Goal: Task Accomplishment & Management: Manage account settings

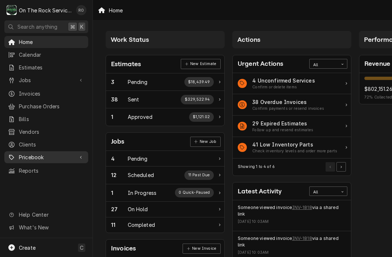
click at [49, 155] on span "Pricebook" at bounding box center [46, 157] width 55 height 8
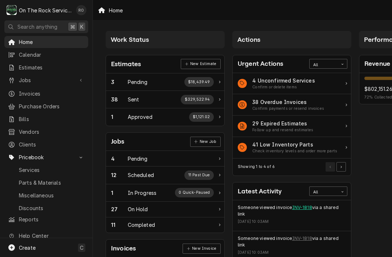
click at [306, 208] on link "INV-1818" at bounding box center [302, 207] width 20 height 7
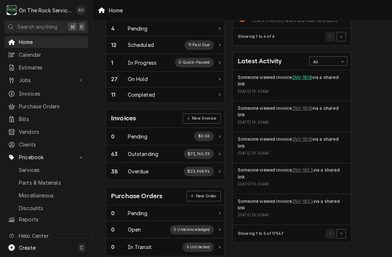
scroll to position [130, 0]
click at [308, 166] on link "INV-1853" at bounding box center [302, 169] width 21 height 7
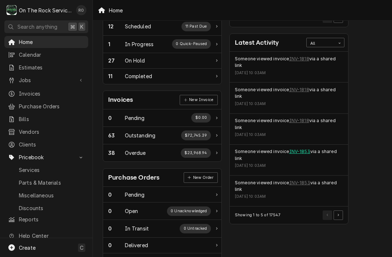
scroll to position [150, 3]
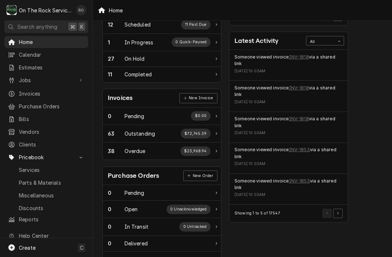
click at [344, 206] on div "Showing 1 to 5 of 17547" at bounding box center [289, 212] width 118 height 17
click at [340, 208] on button "Pagination Controls" at bounding box center [337, 212] width 9 height 9
click at [305, 85] on link "INV-1852" at bounding box center [299, 88] width 21 height 7
click at [302, 178] on link "INV-1741" at bounding box center [299, 181] width 20 height 7
click at [342, 208] on button "Pagination Controls" at bounding box center [337, 212] width 9 height 9
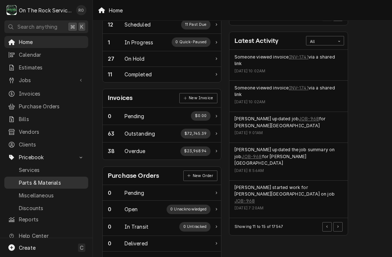
click at [61, 179] on span "Parts & Materials" at bounding box center [52, 183] width 66 height 8
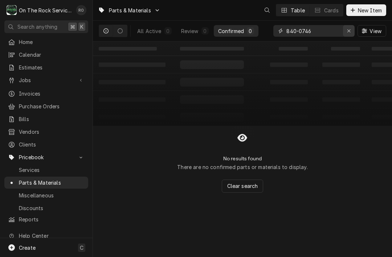
click at [345, 27] on button "Erase input" at bounding box center [349, 31] width 12 height 12
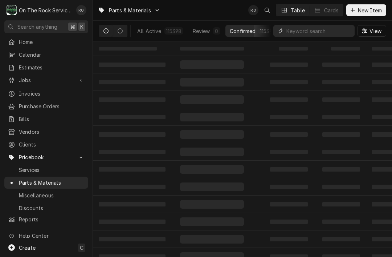
click at [303, 34] on input "Dynamic Content Wrapper" at bounding box center [319, 31] width 65 height 12
paste input "940000155"
type input "940000155"
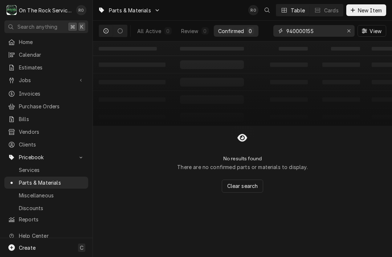
click at [317, 31] on input "940000155" at bounding box center [314, 31] width 54 height 12
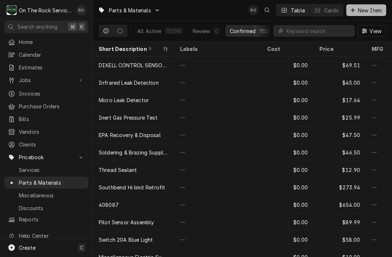
click at [372, 11] on span "New Item" at bounding box center [370, 11] width 27 height 8
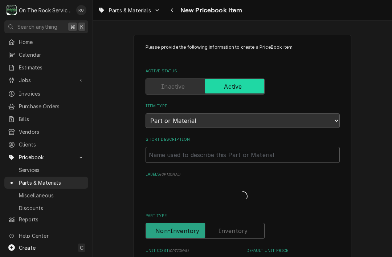
type textarea "x"
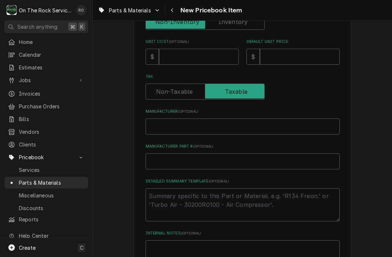
scroll to position [208, 0]
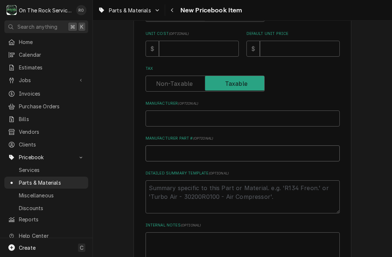
click at [155, 145] on input "Manufacturer Part # ( optional )" at bounding box center [243, 153] width 194 height 16
click at [149, 151] on input "Manufacturer Part # ( optional )" at bounding box center [243, 153] width 194 height 16
paste input "940000155"
type input "940000155"
type textarea "x"
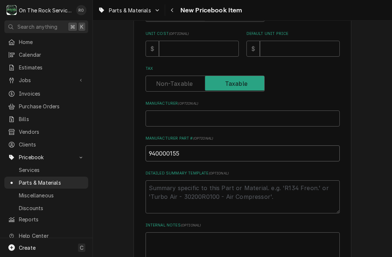
type input "940000155"
click at [295, 110] on input "Manufacturer ( optional )" at bounding box center [243, 118] width 194 height 16
type input "C"
type textarea "x"
type input "Co"
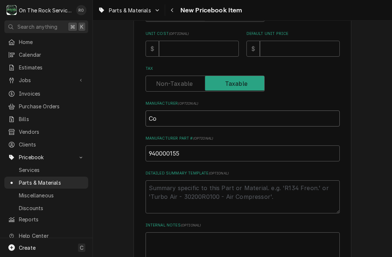
type textarea "x"
type input "Cop"
type textarea "x"
type input "Cope"
type textarea "x"
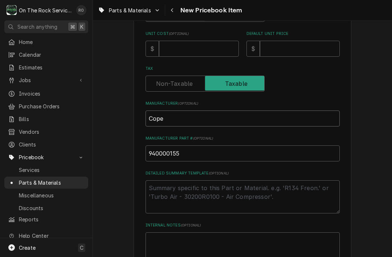
type input "Copel"
type textarea "x"
type input "Copela"
type textarea "x"
type input "Copelan"
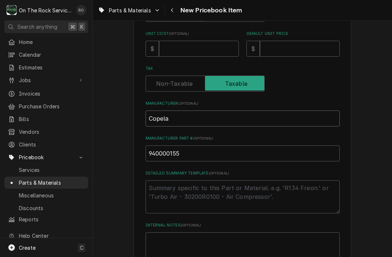
type textarea "x"
type input "Copeland"
type textarea "x"
type input "Copeland"
type textarea "x"
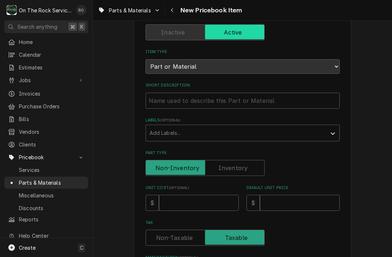
scroll to position [54, 0]
type input "Copeland"
click at [322, 98] on input "Short Description" at bounding box center [243, 101] width 194 height 16
click at [167, 100] on input "Short Description" at bounding box center [243, 101] width 194 height 16
paste input "COPELAND POTENTIAL RELAY"
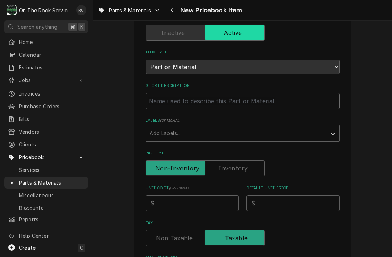
type input "COPELAND POTENTIAL RELAY"
type textarea "x"
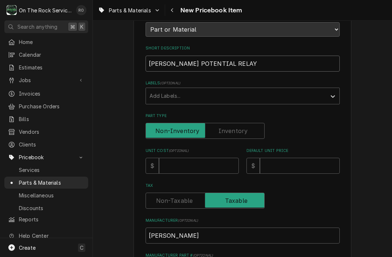
scroll to position [85, 0]
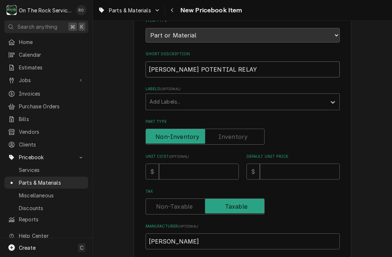
type input "COPELAND POTENTIAL RELAY"
click at [203, 167] on input "Unit Cost ( optional )" at bounding box center [199, 171] width 80 height 16
type input "9"
type textarea "x"
type input "90"
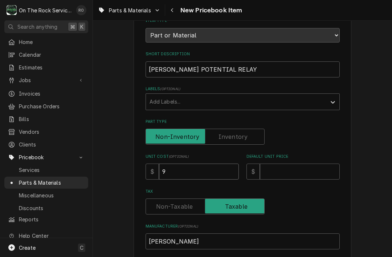
type textarea "x"
type input "90.3"
type textarea "x"
type input "90.31"
type textarea "x"
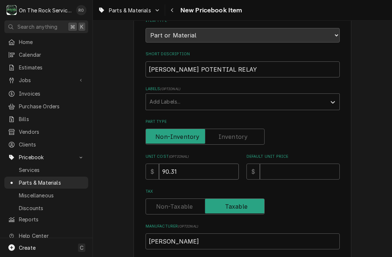
type input "90.31"
type input "1"
type textarea "x"
type input "19"
type textarea "x"
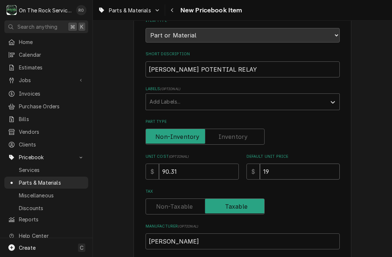
type input "196"
type textarea "x"
type input "196.6"
type textarea "x"
type input "196.68"
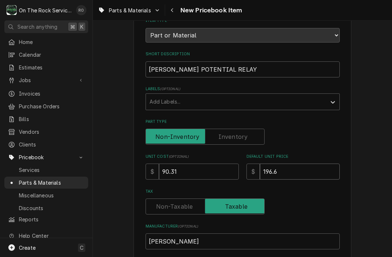
type textarea "x"
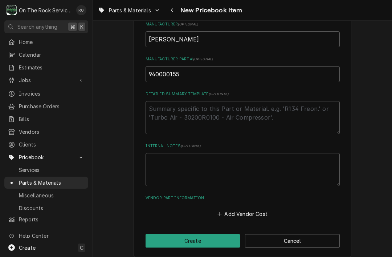
scroll to position [287, 0]
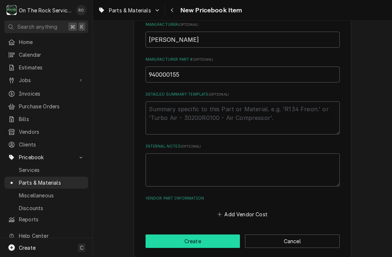
type input "196.68"
click at [236, 234] on button "Create" at bounding box center [193, 240] width 95 height 13
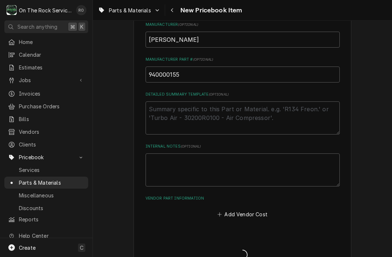
type textarea "x"
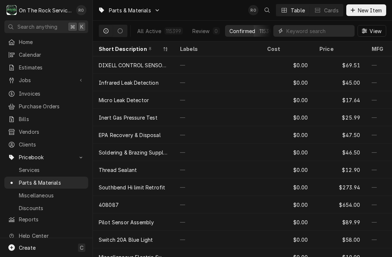
click at [330, 30] on input "Dynamic Content Wrapper" at bounding box center [319, 31] width 65 height 12
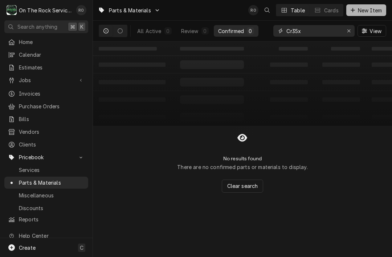
type input "Cr35x"
click at [365, 15] on button "New Item" at bounding box center [366, 10] width 40 height 12
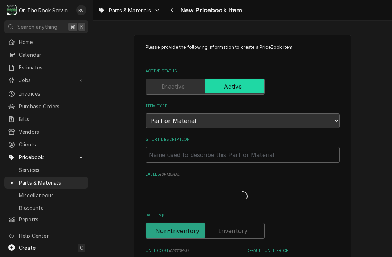
type textarea "x"
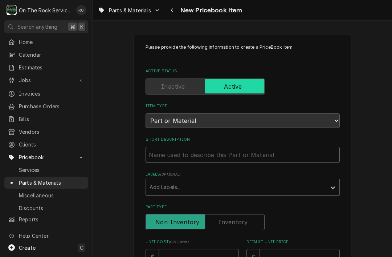
click at [200, 150] on input "Short Description" at bounding box center [243, 155] width 194 height 16
click at [172, 150] on input "Short Description" at bounding box center [243, 155] width 194 height 16
paste input "Capacitor, run, round, 440 Volt, 35 µf"
type input "Capacitor, run, round, 440 Volt, 35 µf"
type textarea "x"
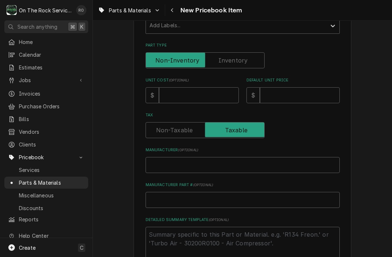
scroll to position [169, 0]
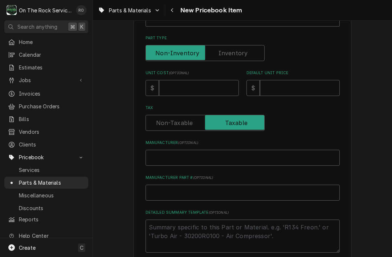
type input "Capacitor, run, round, 440 Volt, 35 µf"
click at [167, 189] on input "Manufacturer Part # ( optional )" at bounding box center [243, 192] width 194 height 16
click at [163, 189] on input "Manufacturer Part # ( optional )" at bounding box center [243, 192] width 194 height 16
paste input "CR35X440R"
type input "CR35X440R"
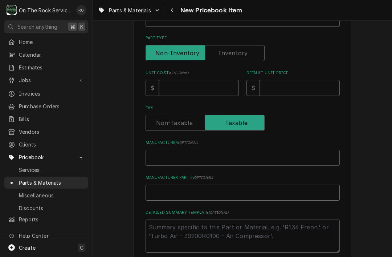
type textarea "x"
type input "CR35X440R"
click at [187, 154] on input "Manufacturer ( optional )" at bounding box center [243, 158] width 194 height 16
type input "I"
type textarea "x"
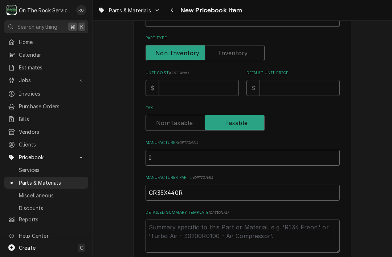
type input "IR"
type textarea "x"
type input "IRP"
type textarea "x"
type input "IRP"
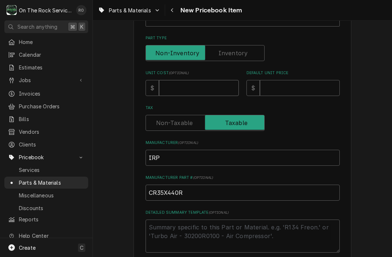
click at [224, 83] on input "Unit Cost ( optional )" at bounding box center [199, 88] width 80 height 16
type input "1"
type textarea "x"
type input "10"
type textarea "x"
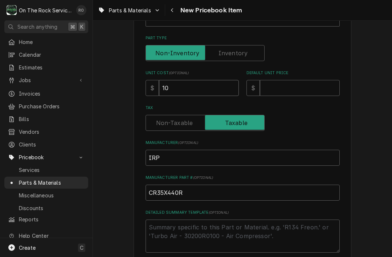
type input "10.5"
type textarea "x"
type input "10.58"
type textarea "x"
type input "10.58"
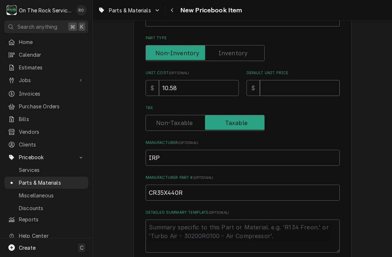
click at [311, 90] on input "Default Unit Price" at bounding box center [300, 88] width 80 height 16
type input "5"
type textarea "x"
type input "52"
type textarea "x"
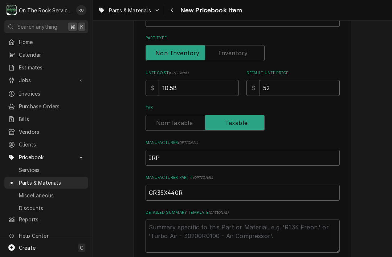
type input "52.9"
type textarea "x"
type input "52.90"
type textarea "x"
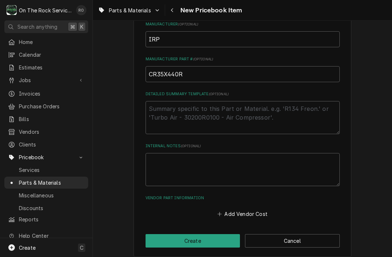
scroll to position [287, 0]
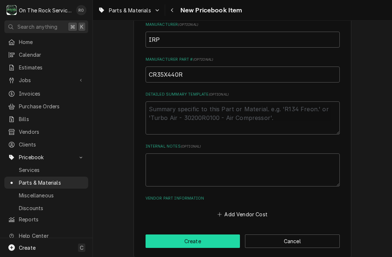
type input "52.90"
click at [214, 234] on button "Create" at bounding box center [193, 240] width 95 height 13
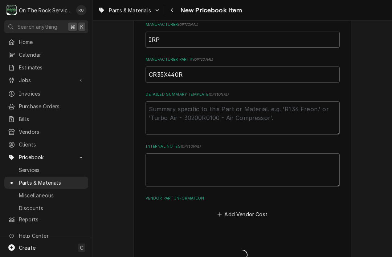
type textarea "x"
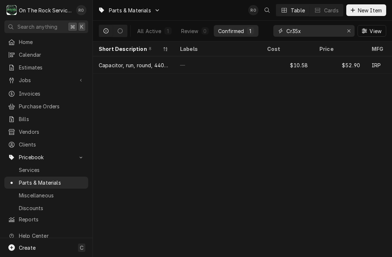
click at [332, 35] on input "Cr35x" at bounding box center [314, 31] width 54 height 12
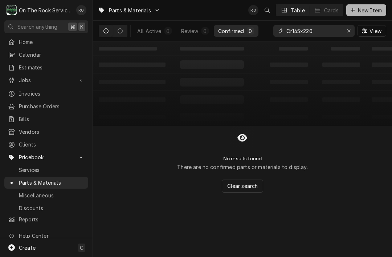
type input "Cr145x220"
click at [377, 8] on span "New Item" at bounding box center [370, 11] width 27 height 8
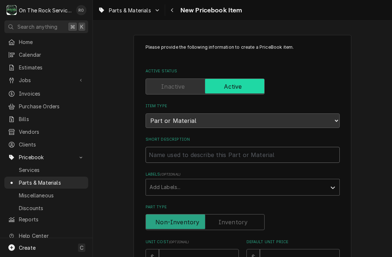
click at [197, 148] on input "Short Description" at bounding box center [243, 155] width 194 height 16
click at [176, 148] on input "Short Description" at bounding box center [243, 155] width 194 height 16
paste input "Capacitor, start, round, 220 Volt, 145 to 175 µf"
type textarea "x"
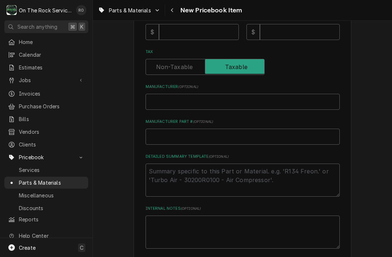
scroll to position [224, 0]
type input "Capacitor, start, round, 220 Volt, 145 to 175 µf"
click at [204, 94] on input "Manufacturer ( optional )" at bounding box center [243, 102] width 194 height 16
type textarea "x"
type input "IR"
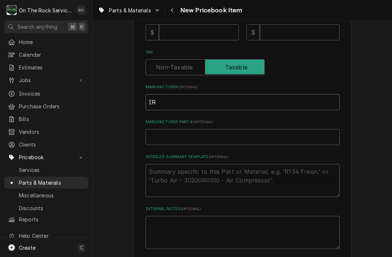
type textarea "x"
type input "IRP"
click at [283, 134] on input "Manufacturer Part # ( optional )" at bounding box center [243, 137] width 194 height 16
click at [149, 130] on input "Manufacturer Part # ( optional )" at bounding box center [243, 137] width 194 height 16
paste input "CS145X220"
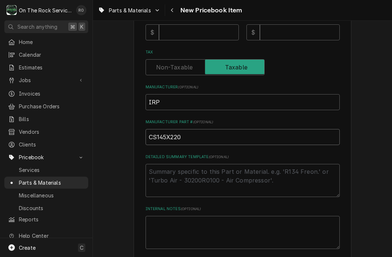
type textarea "x"
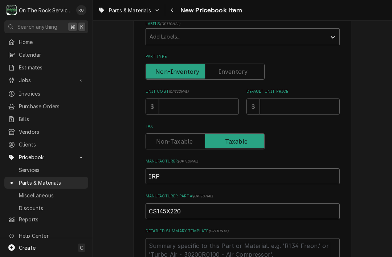
scroll to position [147, 0]
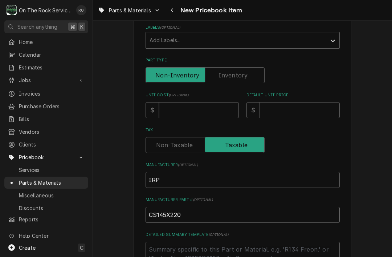
type input "CS145X220"
click at [220, 108] on input "Unit Cost ( optional )" at bounding box center [199, 110] width 80 height 16
type textarea "x"
type input "1"
type textarea "x"
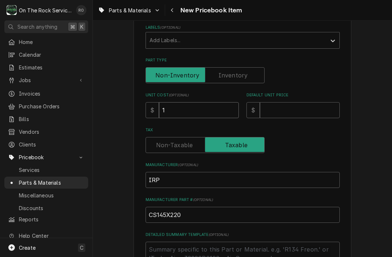
type input "13"
type textarea "x"
type input "13.1"
type textarea "x"
type input "13.17"
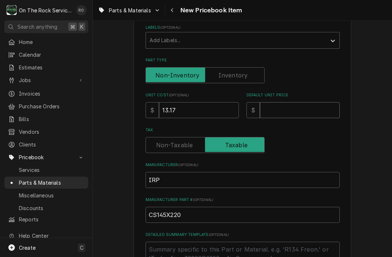
type textarea "x"
type input "6"
type textarea "x"
type input "64"
type textarea "x"
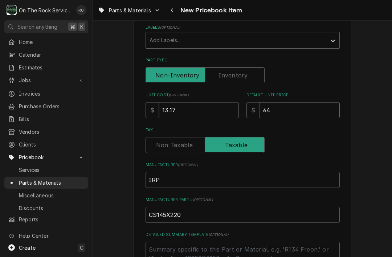
type input "6"
type textarea "x"
type input "65"
type textarea "x"
type input "65.8"
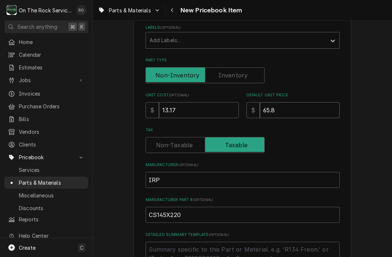
type textarea "x"
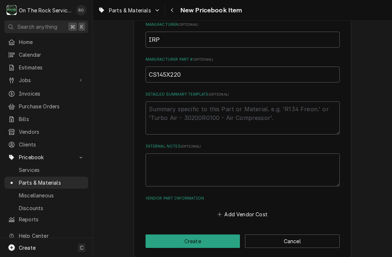
scroll to position [287, 0]
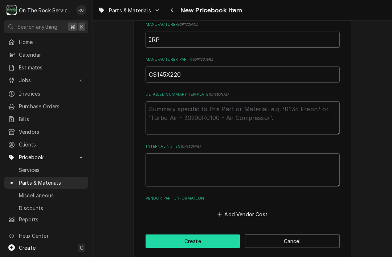
type input "65.85"
click at [221, 234] on button "Create" at bounding box center [193, 240] width 95 height 13
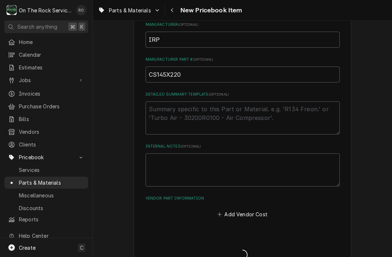
type textarea "x"
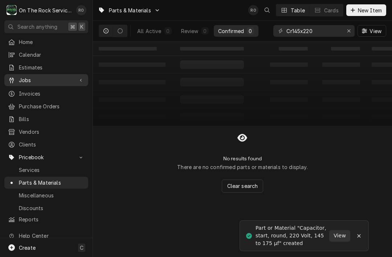
click at [25, 77] on span "Jobs" at bounding box center [46, 80] width 55 height 8
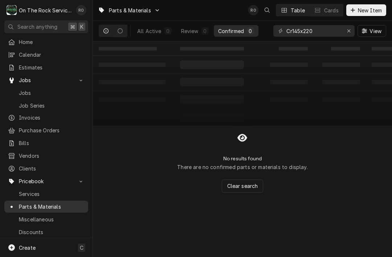
click at [19, 203] on span "Parts & Materials" at bounding box center [52, 207] width 66 height 8
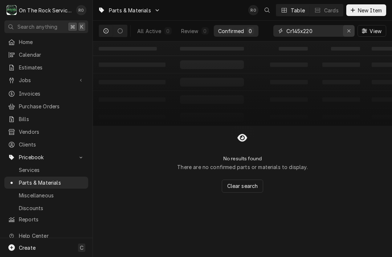
click at [348, 31] on icon "Erase input" at bounding box center [349, 30] width 4 height 5
type input "4a711"
click at [370, 12] on span "New Item" at bounding box center [370, 11] width 27 height 8
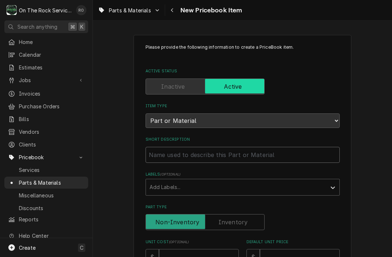
click at [188, 148] on input "Short Description" at bounding box center [243, 155] width 194 height 16
click at [166, 150] on input "Short Description" at bounding box center [243, 155] width 194 height 16
click at [167, 155] on input "Short Description" at bounding box center [243, 155] width 194 height 16
click at [164, 152] on input "Short Description" at bounding box center [243, 155] width 194 height 16
paste input "Enclosed Power Relay: Surface (Top Flange) Mounted, 30 A Current Rating, 100/12…"
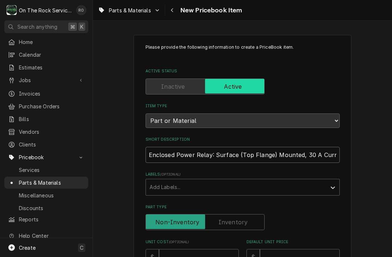
type textarea "x"
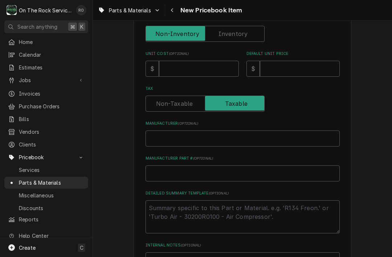
scroll to position [188, 0]
type input "Enclosed Power Relay: Surface (Top Flange) Mounted, 30 A Current Rating, 100/12…"
click at [195, 138] on input "Manufacturer ( optional )" at bounding box center [243, 139] width 194 height 16
type textarea "x"
type input "Om"
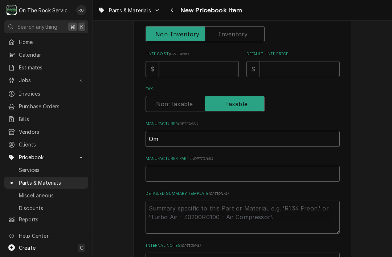
type textarea "x"
type input "Omr"
type textarea "x"
type input "Omron"
type textarea "x"
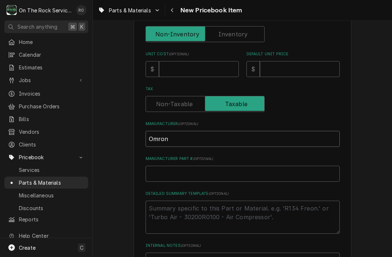
type input "Omro"
type textarea "x"
type input "Omr"
type textarea "x"
type input "Om"
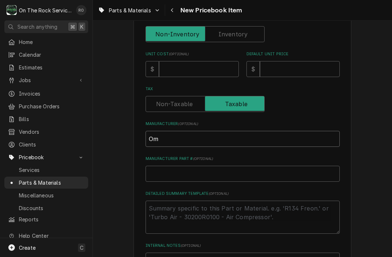
type textarea "x"
type input "O"
type textarea "x"
type input "OM"
type textarea "x"
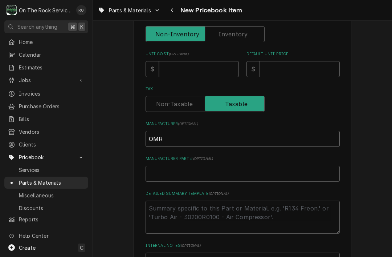
type input "OMRO"
type textarea "x"
type input "OMRON"
type input "4"
type textarea "x"
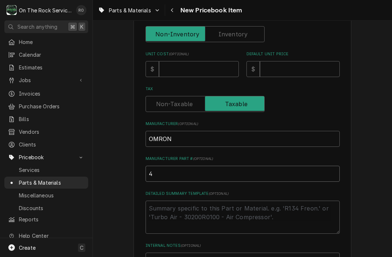
type input "4a"
type textarea "x"
type input "4"
type textarea "x"
type input "4A"
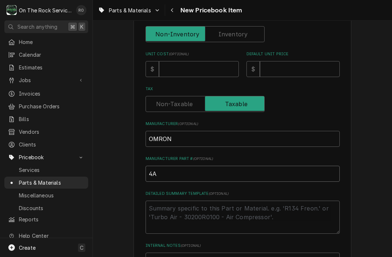
type textarea "x"
type input "4A7"
type textarea "x"
type input "4A71"
type textarea "x"
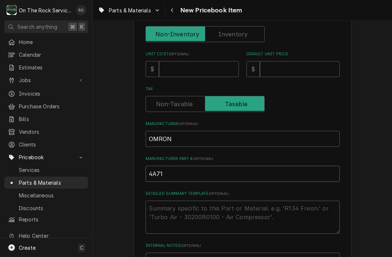
type input "4A711"
type textarea "x"
type input "4A711,"
type textarea "x"
type input "4A711,"
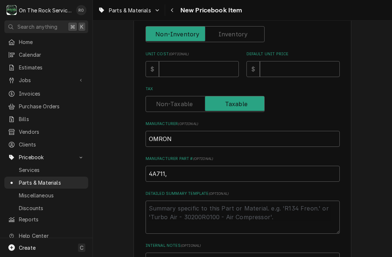
click at [354, 93] on div "Please provide the following information to create a PriceBook item. Active Sta…" at bounding box center [242, 102] width 299 height 522
click at [271, 172] on input "4A711," at bounding box center [243, 174] width 194 height 16
type textarea "x"
type input "4A711,"
type textarea "x"
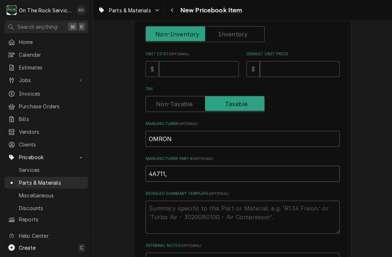
type input "4A711"
type textarea "x"
type input "4A711"
type textarea "x"
type input "4A711 ,"
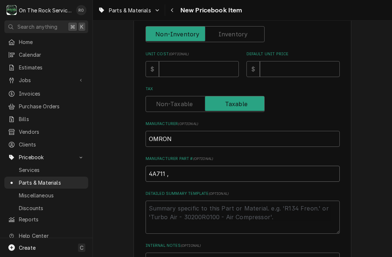
type textarea "x"
type input "4A711 ,"
click at [206, 169] on input "4A711 ," at bounding box center [243, 174] width 194 height 16
paste input "G7L-1A-TUBJ-CB-AC100/120"
type textarea "x"
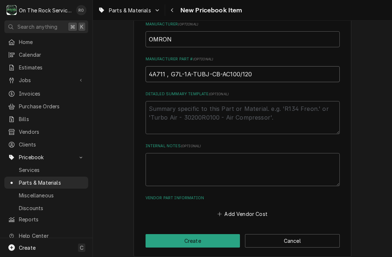
scroll to position [287, 0]
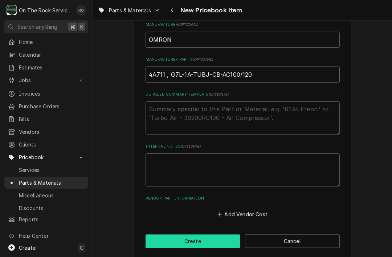
type input "4A711 , G7L-1A-TUBJ-CB-AC100/120"
click at [234, 234] on button "Create" at bounding box center [193, 240] width 95 height 13
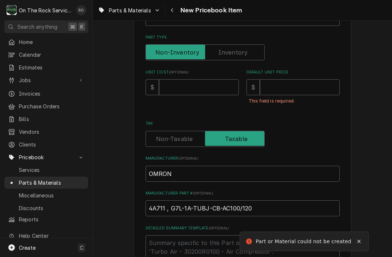
scroll to position [167, 0]
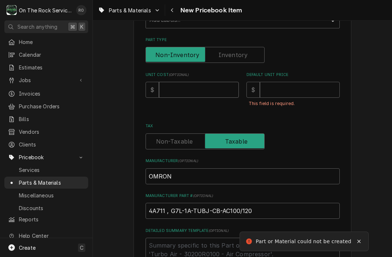
click at [212, 87] on input "Unit Cost ( optional )" at bounding box center [199, 90] width 80 height 16
type textarea "x"
type input "1"
type textarea "x"
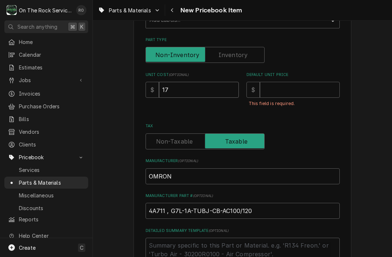
type input "17"
click at [312, 82] on input "Default Unit Price" at bounding box center [300, 90] width 80 height 16
type textarea "x"
type input "6"
type textarea "x"
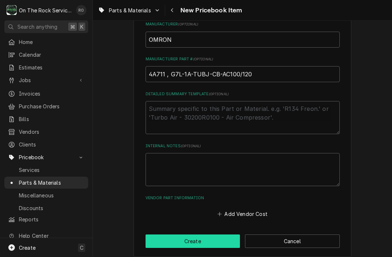
type input "68"
click at [214, 234] on button "Create" at bounding box center [193, 240] width 95 height 13
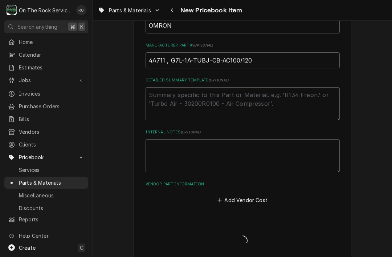
type textarea "x"
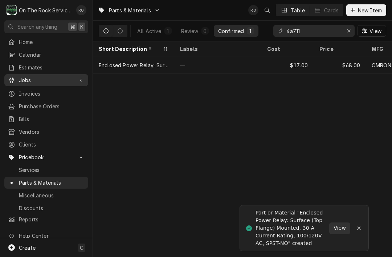
click at [27, 80] on span "Jobs" at bounding box center [46, 80] width 55 height 8
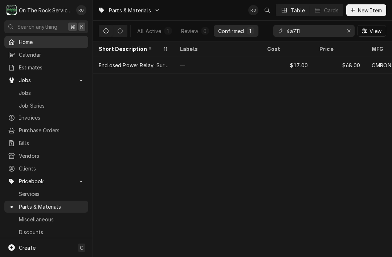
click at [21, 40] on span "Home" at bounding box center [52, 42] width 66 height 8
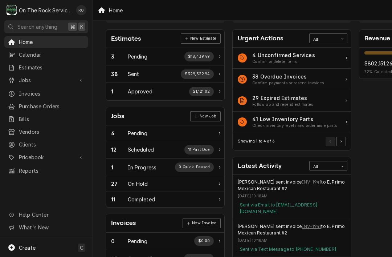
scroll to position [26, 0]
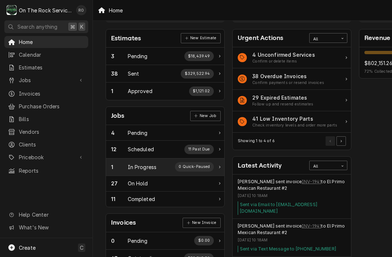
click at [122, 167] on div "1" at bounding box center [119, 167] width 17 height 8
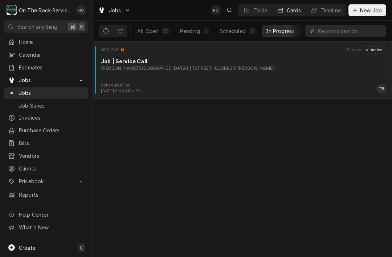
click at [226, 72] on div "JOB-968 Service Active Job | Service Call Wofford College 230 Evins St, Spartan…" at bounding box center [242, 64] width 293 height 36
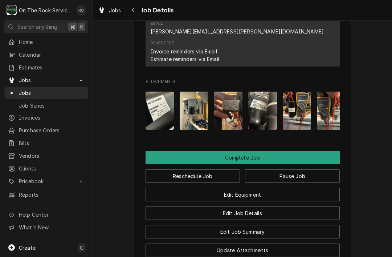
scroll to position [717, 0]
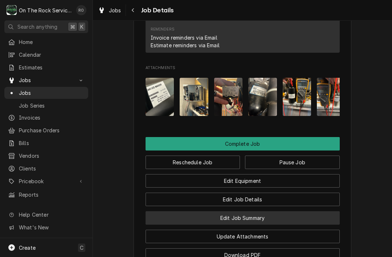
click at [280, 211] on button "Edit Job Summary" at bounding box center [243, 217] width 194 height 13
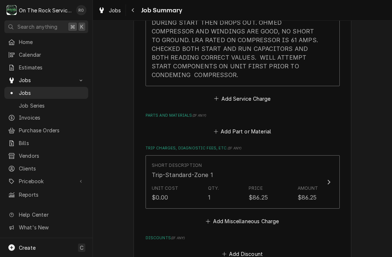
scroll to position [350, 0]
click at [249, 129] on button "Add Part or Material" at bounding box center [242, 132] width 60 height 10
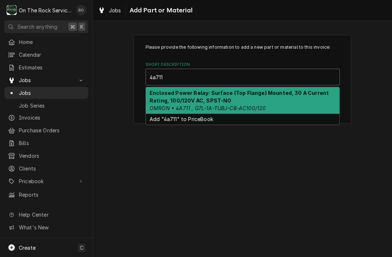
click at [254, 106] on em "OMRON • 4A711 , G7L-1A-TUBJ-CB-AC100/120" at bounding box center [208, 108] width 116 height 6
type input "4a711"
type textarea "x"
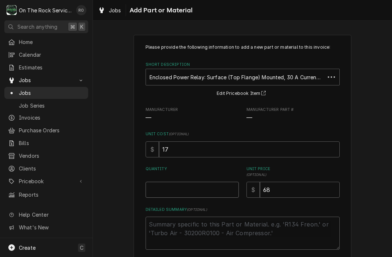
click at [195, 190] on input "Quantity" at bounding box center [192, 190] width 93 height 16
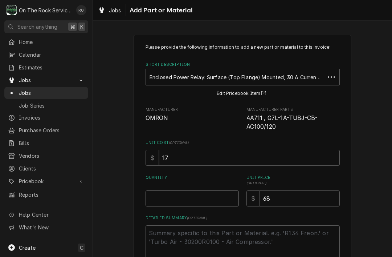
type input "1"
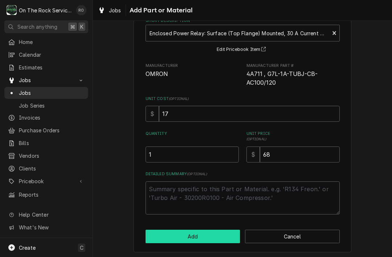
click at [228, 231] on button "Add" at bounding box center [193, 236] width 95 height 13
type textarea "x"
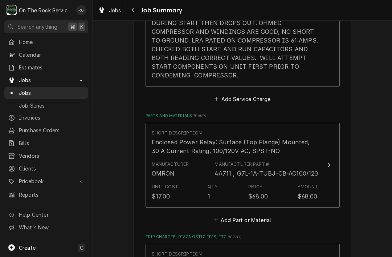
scroll to position [365, 0]
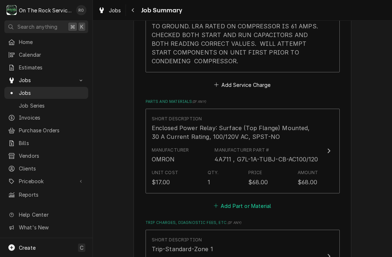
click at [258, 204] on button "Add Part or Material" at bounding box center [242, 205] width 60 height 10
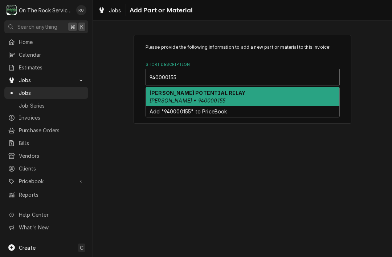
click at [267, 102] on div "COPELAND POTENTIAL RELAY Copeland • 940000155" at bounding box center [243, 96] width 194 height 19
type input "940000155"
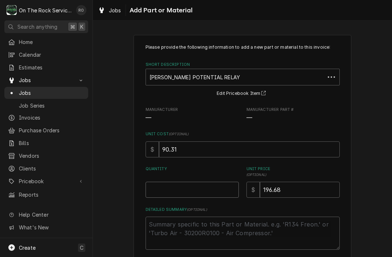
click at [190, 196] on input "Quantity" at bounding box center [192, 190] width 93 height 16
type textarea "x"
type input "1"
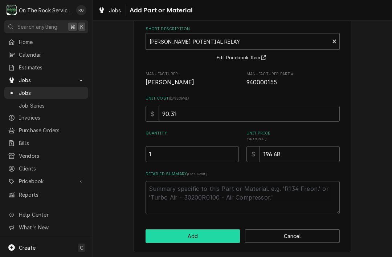
click at [235, 229] on button "Add" at bounding box center [193, 235] width 95 height 13
type textarea "x"
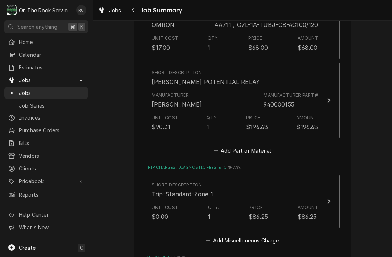
scroll to position [500, 0]
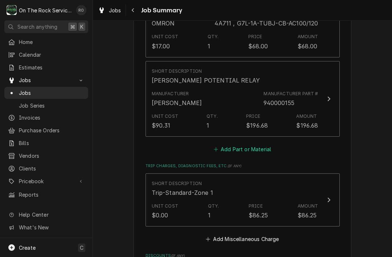
click at [262, 152] on button "Add Part or Material" at bounding box center [242, 149] width 60 height 10
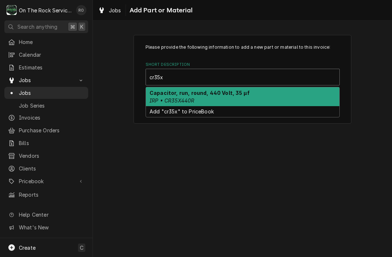
click at [259, 101] on div "Capacitor, run, round, 440 Volt, 35 µf IRP • CR35X440R" at bounding box center [243, 96] width 194 height 19
type input "cr35x"
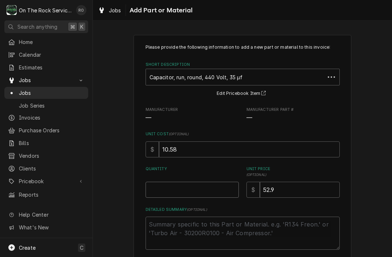
click at [196, 191] on input "Quantity" at bounding box center [192, 190] width 93 height 16
type textarea "x"
type input "1"
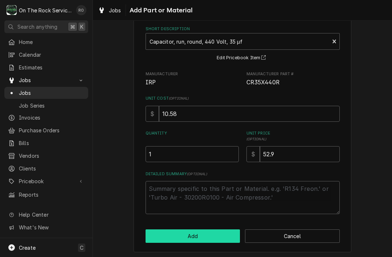
click at [232, 232] on button "Add" at bounding box center [193, 235] width 95 height 13
type textarea "x"
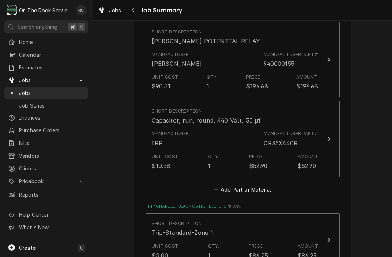
scroll to position [550, 0]
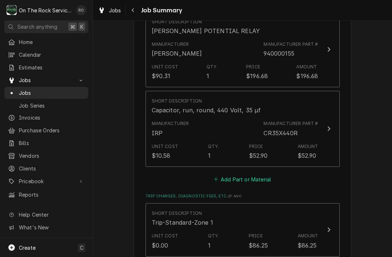
click at [261, 179] on button "Add Part or Material" at bounding box center [242, 179] width 60 height 10
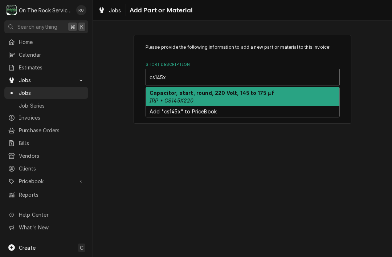
click at [264, 94] on strong "Capacitor, start, round, 220 Volt, 145 to 175 µf" at bounding box center [212, 93] width 125 height 6
type input "cs145x"
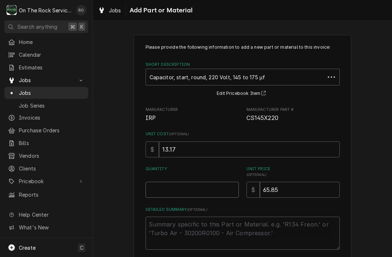
click at [199, 196] on input "Quantity" at bounding box center [192, 190] width 93 height 16
type textarea "x"
type input "1"
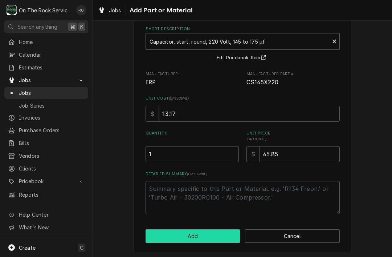
click at [231, 229] on button "Add" at bounding box center [193, 235] width 95 height 13
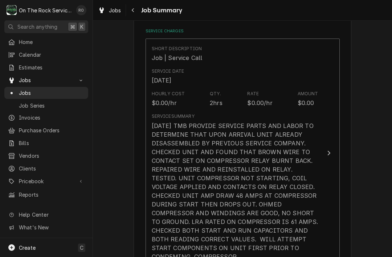
scroll to position [170, 0]
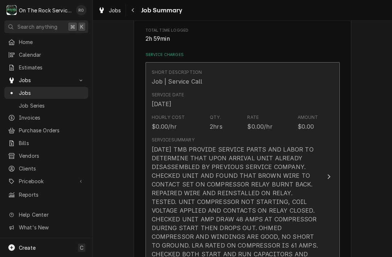
click at [315, 199] on div "8/13/25 TMB PROVIDE SERVICE PARTS AND LABOR TO DETERMINE THAT UPON ARRIVAL UNIT…" at bounding box center [235, 214] width 167 height 139
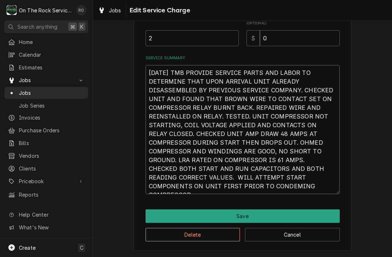
click at [303, 188] on textarea "8/13/25 TMB PROVIDE SERVICE PARTS AND LABOR TO DETERMINE THAT UPON ARRIVAL UNIT…" at bounding box center [243, 129] width 194 height 129
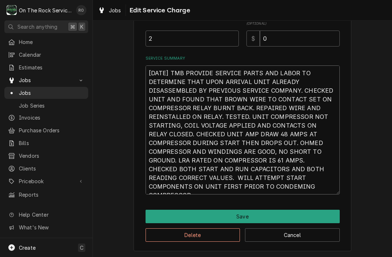
click at [279, 183] on textarea "8/13/25 TMB PROVIDE SERVICE PARTS AND LABOR TO DETERMINE THAT UPON ARRIVAL UNIT…" at bounding box center [243, 129] width 194 height 129
type textarea "x"
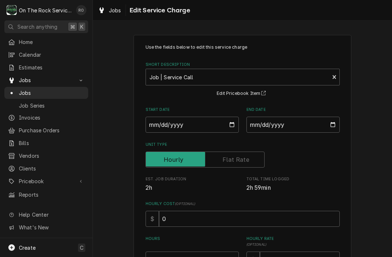
scroll to position [0, 0]
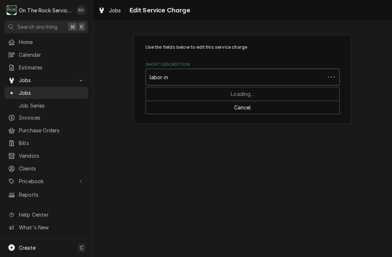
type input "labor inc"
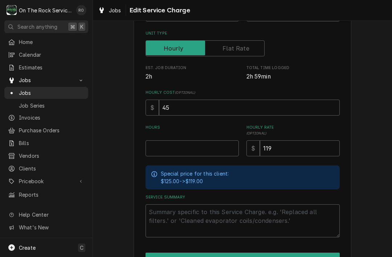
scroll to position [112, 0]
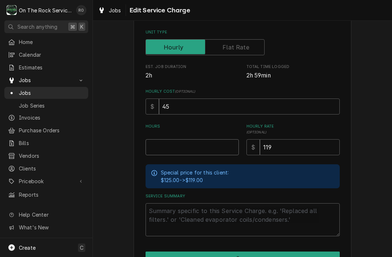
click at [208, 148] on input "Hours" at bounding box center [192, 147] width 93 height 16
type textarea "x"
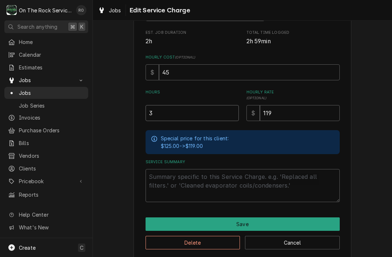
scroll to position [150, 0]
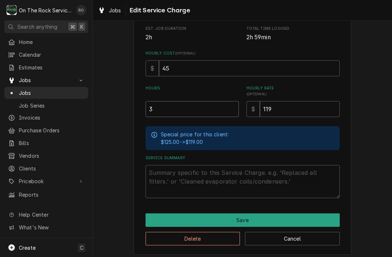
type input "3"
click at [253, 189] on textarea "Service Summary" at bounding box center [243, 181] width 194 height 33
click at [162, 179] on textarea "Service Summary" at bounding box center [243, 181] width 194 height 33
paste textarea "8/13/25 TMB PROVIDE SERVICE PARTS AND LABOR TO DETERMINE THAT UPON ARRIVAL UNIT…"
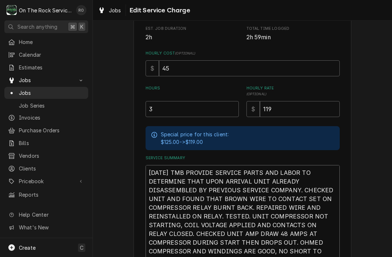
type textarea "x"
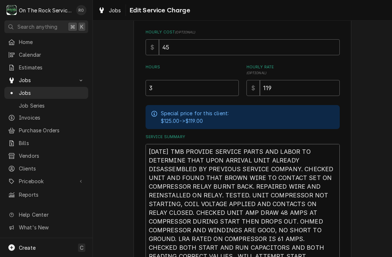
scroll to position [170, 0]
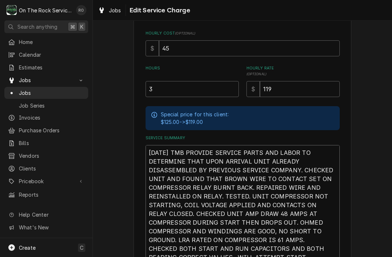
type textarea "8/13/25 TMB PROVIDE SERVICE PARTS AND LABOR TO DETERMINE THAT UPON ARRIVAL UNIT…"
click at [196, 89] on input "3" at bounding box center [192, 89] width 93 height 16
type textarea "x"
type input "2"
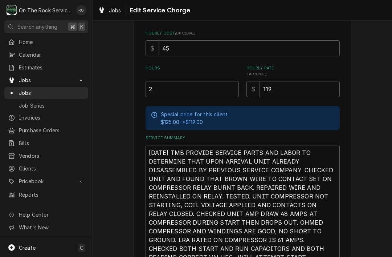
click at [378, 169] on div "Use the fields below to edit this service charge Short Description Labor - Stan…" at bounding box center [242, 97] width 299 height 479
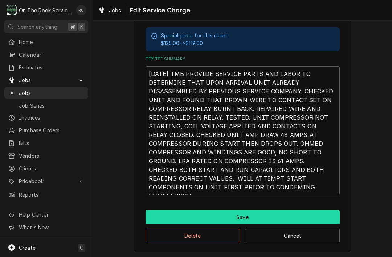
click at [318, 218] on button "Save" at bounding box center [243, 216] width 194 height 13
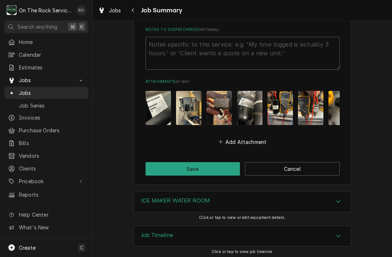
scroll to position [942, 0]
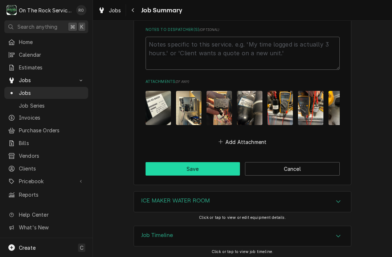
click at [214, 169] on button "Save" at bounding box center [193, 168] width 95 height 13
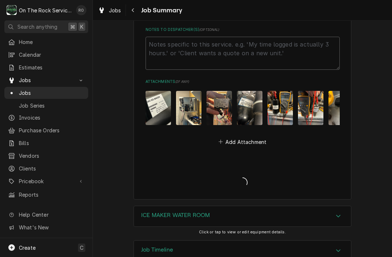
type textarea "x"
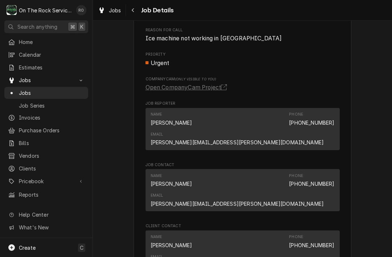
scroll to position [541, 0]
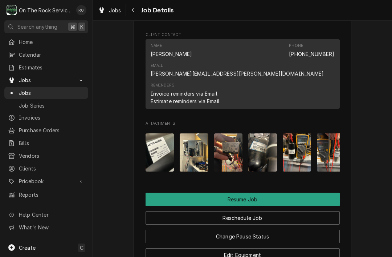
scroll to position [729, 0]
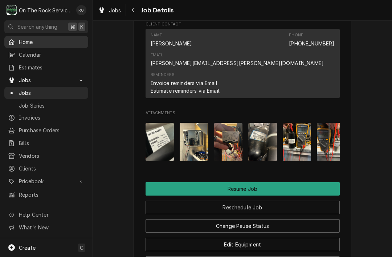
click at [24, 42] on span "Home" at bounding box center [52, 42] width 66 height 8
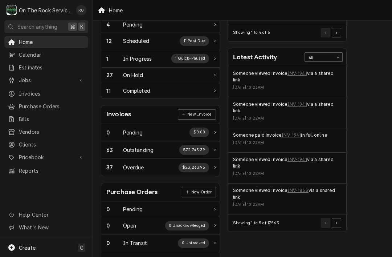
scroll to position [138, 5]
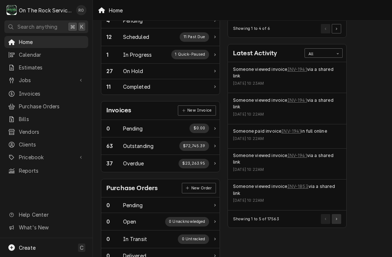
click at [337, 218] on icon "Pagination Controls" at bounding box center [336, 219] width 1 height 3
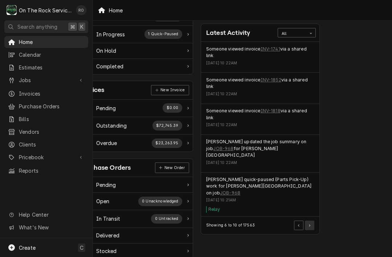
scroll to position [161, 32]
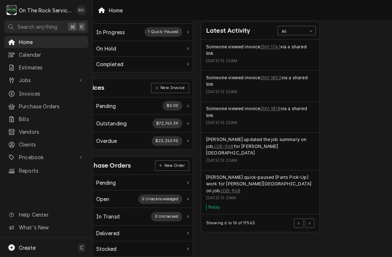
click at [303, 195] on div "[DATE] 10:21AM" at bounding box center [260, 198] width 108 height 6
click at [298, 176] on div "[PERSON_NAME] quick-paused (Parts Pick-Up) work for [PERSON_NAME][GEOGRAPHIC_DA…" at bounding box center [260, 184] width 108 height 20
click at [249, 184] on div "[PERSON_NAME] quick-paused (Parts Pick-Up) work for [PERSON_NAME][GEOGRAPHIC_DA…" at bounding box center [260, 192] width 108 height 36
click at [231, 175] on div "[PERSON_NAME] quick-paused (Parts Pick-Up) work for [PERSON_NAME][GEOGRAPHIC_DA…" at bounding box center [260, 184] width 108 height 20
click at [240, 187] on link "JOB-968" at bounding box center [230, 190] width 20 height 7
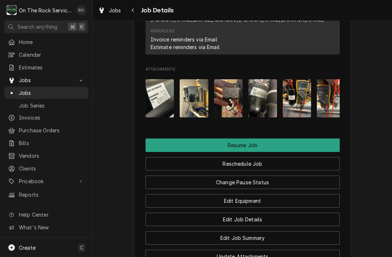
scroll to position [771, 0]
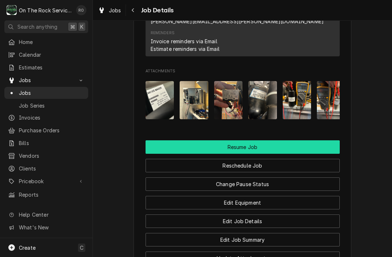
click at [158, 140] on button "Resume Job" at bounding box center [243, 146] width 194 height 13
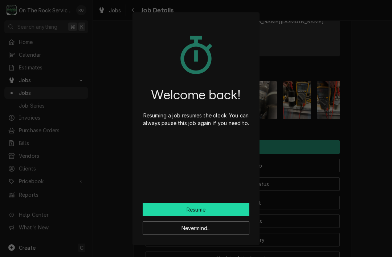
click at [165, 211] on button "Resume" at bounding box center [196, 209] width 107 height 13
